Goal: Information Seeking & Learning: Learn about a topic

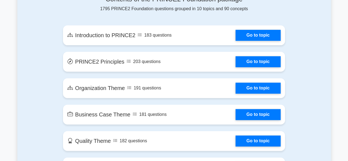
scroll to position [320, 0]
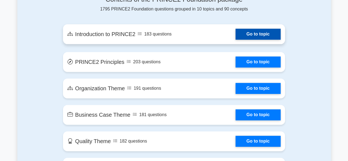
click at [252, 36] on link "Go to topic" at bounding box center [257, 34] width 45 height 11
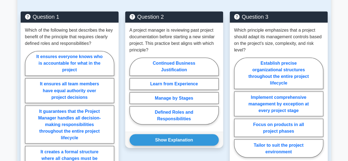
scroll to position [432, 0]
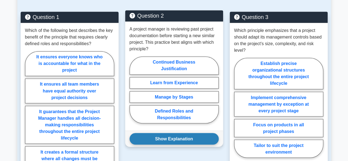
click at [183, 133] on button "Show Explanation" at bounding box center [174, 139] width 89 height 12
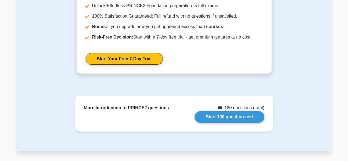
scroll to position [858, 0]
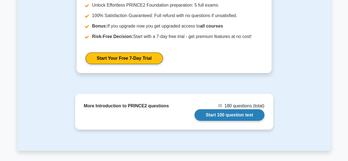
click at [225, 112] on link "Start 100 question test" at bounding box center [229, 115] width 70 height 12
